Goal: Task Accomplishment & Management: Use online tool/utility

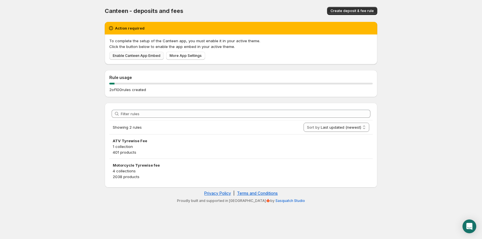
click at [135, 57] on span "Enable Canteen App Embed" at bounding box center [137, 55] width 48 height 5
click at [181, 56] on span "More App Settings" at bounding box center [186, 55] width 32 height 5
click at [132, 55] on span "Enable Canteen App Embed" at bounding box center [137, 55] width 48 height 5
